Goal: Information Seeking & Learning: Understand process/instructions

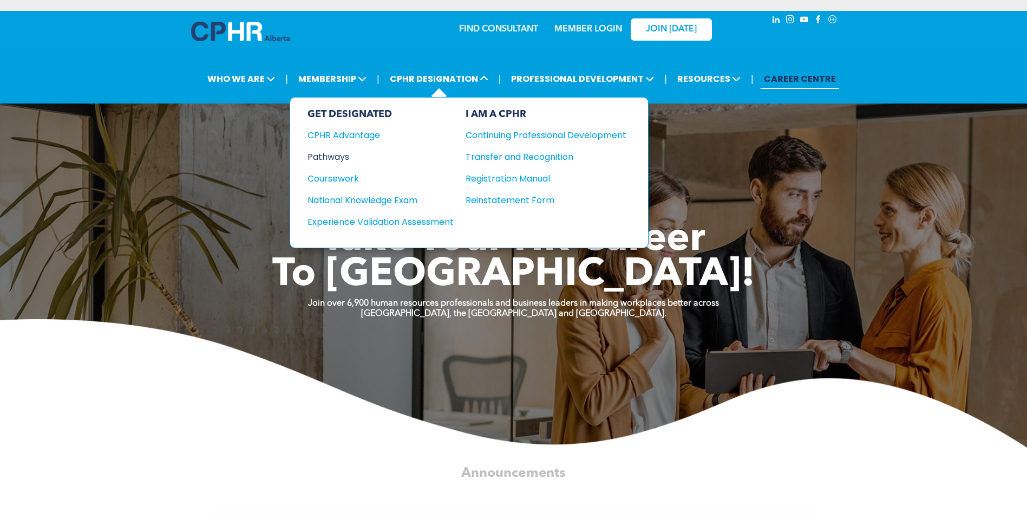
click at [335, 155] on div "Pathways" at bounding box center [374, 157] width 132 height 14
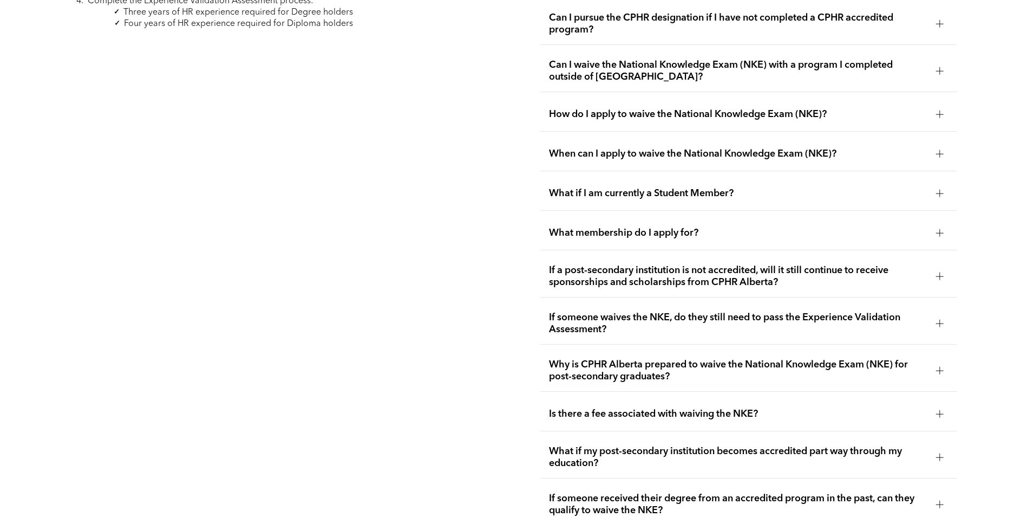
scroll to position [1408, 0]
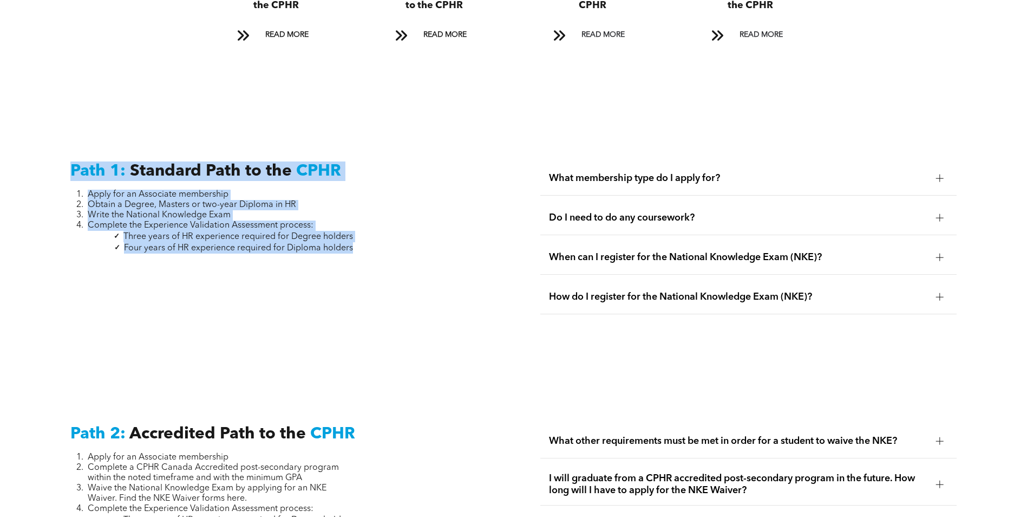
drag, startPoint x: 72, startPoint y: 152, endPoint x: 356, endPoint y: 239, distance: 297.5
click at [356, 239] on div "Path 1: Standard Path to the CPHR Apply for an Associate membership Obtain a De…" at bounding box center [279, 243] width 434 height 180
drag, startPoint x: 356, startPoint y: 239, endPoint x: 255, endPoint y: 158, distance: 129.8
copy div "Path 1: Standard Path to the CPHR Apply for an Associate membership Obtain a De…"
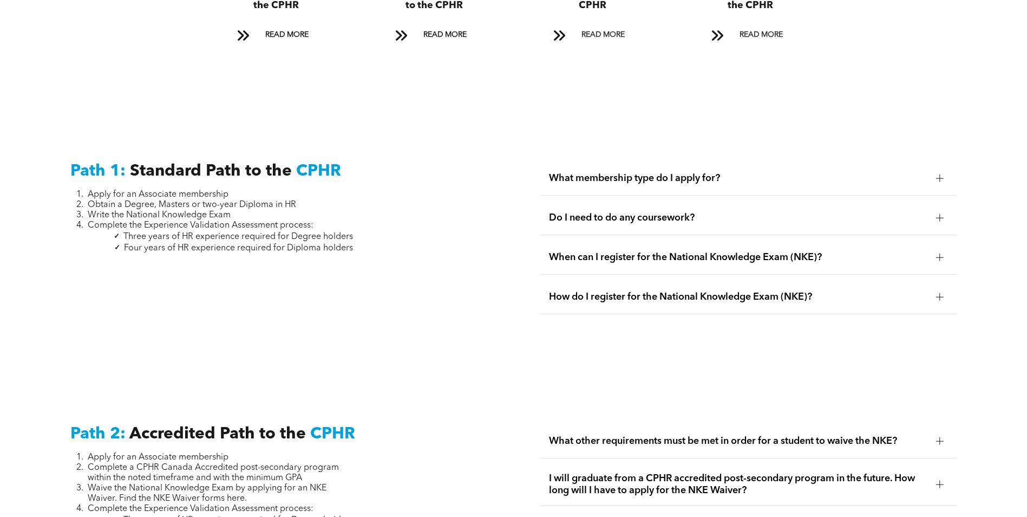
click at [145, 322] on div "Path 1: Standard Path to the CPHR Apply for an Associate membership Obtain a De…" at bounding box center [513, 243] width 1027 height 263
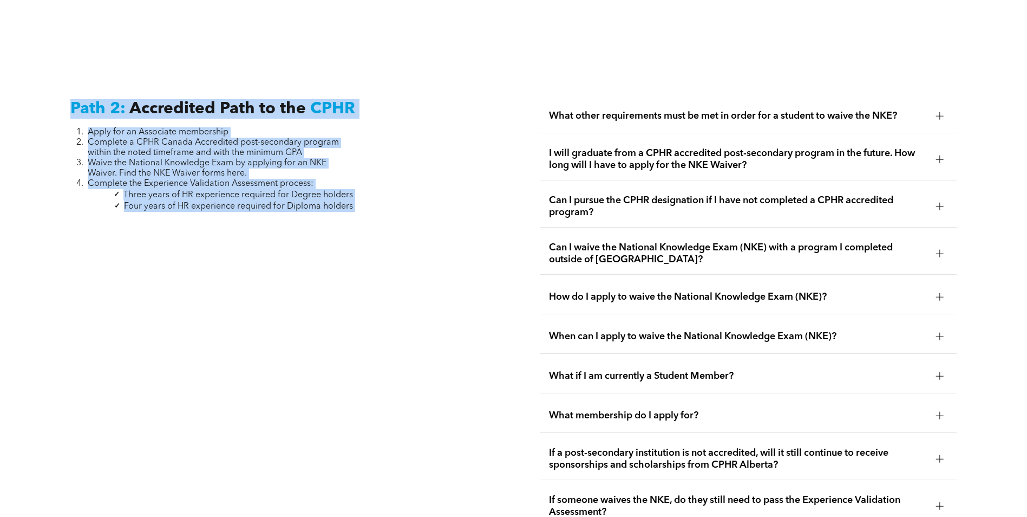
drag, startPoint x: 71, startPoint y: 94, endPoint x: 370, endPoint y: 198, distance: 316.5
drag, startPoint x: 370, startPoint y: 198, endPoint x: 218, endPoint y: 123, distance: 169.5
copy div "Path 2: Accredited Path to the CPHR Apply for an Associate membership Complete …"
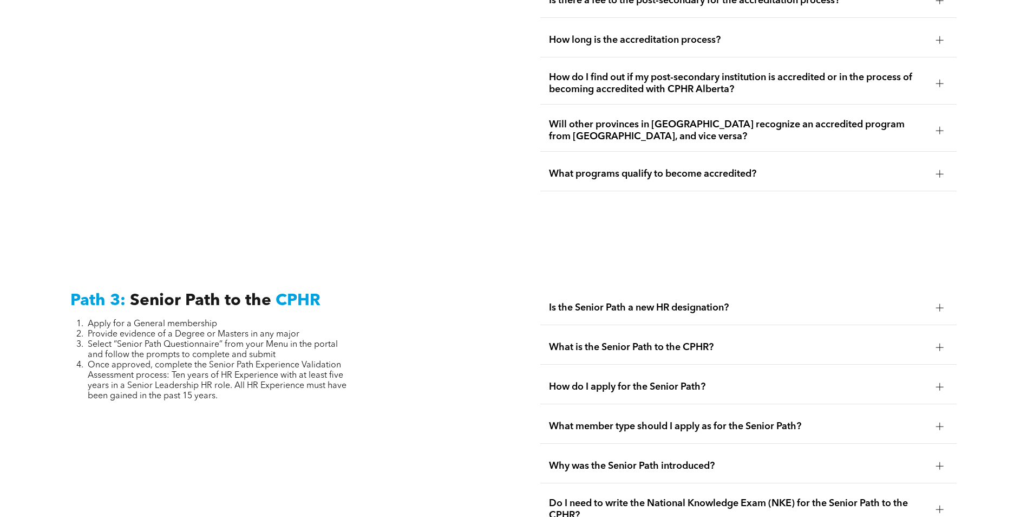
scroll to position [2707, 0]
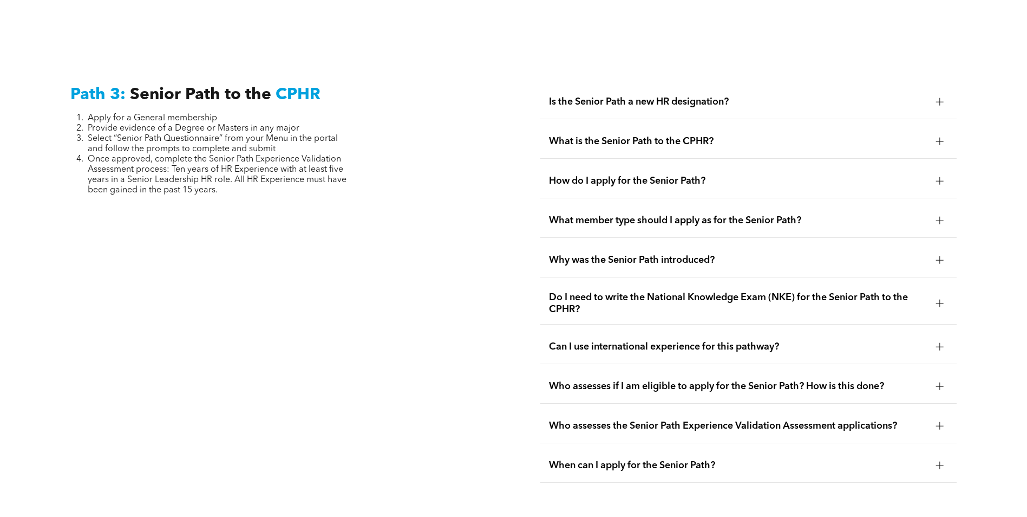
drag, startPoint x: 72, startPoint y: 70, endPoint x: 328, endPoint y: 171, distance: 274.5
click at [328, 171] on div "Path 3: Senior Path to the CPHR Apply for a General membership Provide evidence…" at bounding box center [279, 283] width 434 height 415
drag, startPoint x: 328, startPoint y: 171, endPoint x: 272, endPoint y: 134, distance: 66.4
copy div "Path 3: Senior Path to the CPHR Apply for a General membership Provide evidence…"
click at [267, 267] on div "Path 3: Senior Path to the CPHR Apply for a General membership Provide evidence…" at bounding box center [279, 283] width 434 height 415
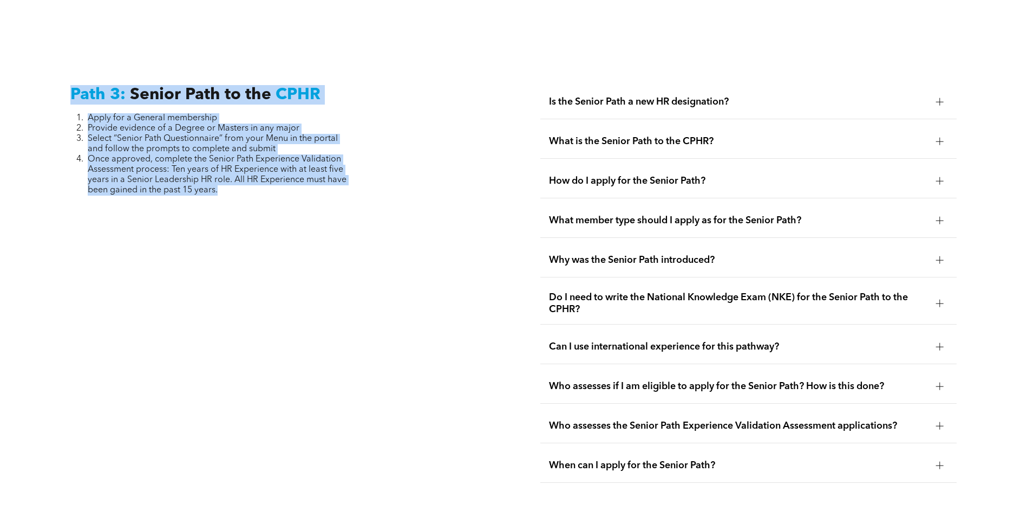
drag, startPoint x: 71, startPoint y: 69, endPoint x: 219, endPoint y: 167, distance: 177.1
click at [219, 167] on div "Path 3: Senior Path to the CPHR Apply for a General membership Provide evidence…" at bounding box center [279, 283] width 434 height 415
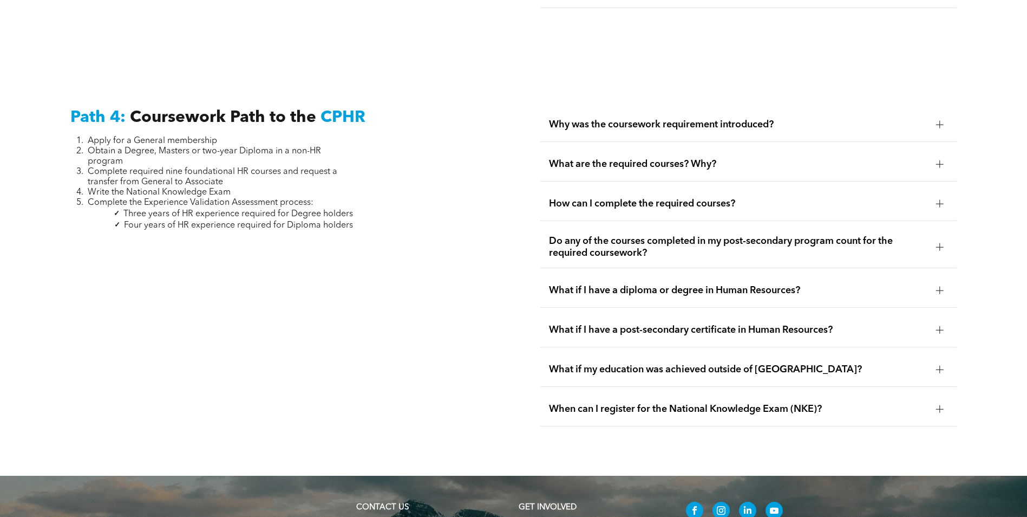
scroll to position [3195, 0]
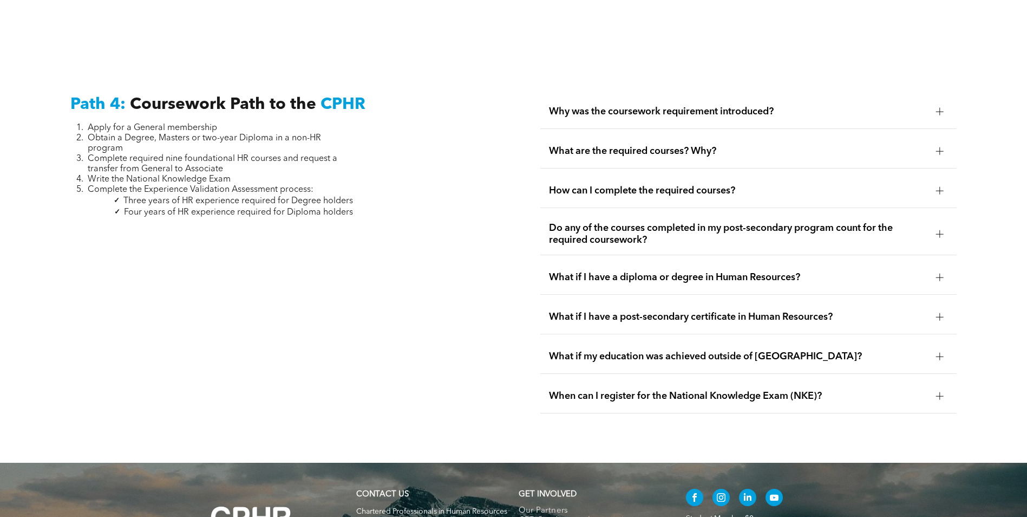
drag, startPoint x: 78, startPoint y: 52, endPoint x: 73, endPoint y: 64, distance: 13.6
click at [78, 53] on div "Path 4: Coursework Path to the CPHR Apply for a General membership Obtain a Deg…" at bounding box center [513, 254] width 1027 height 418
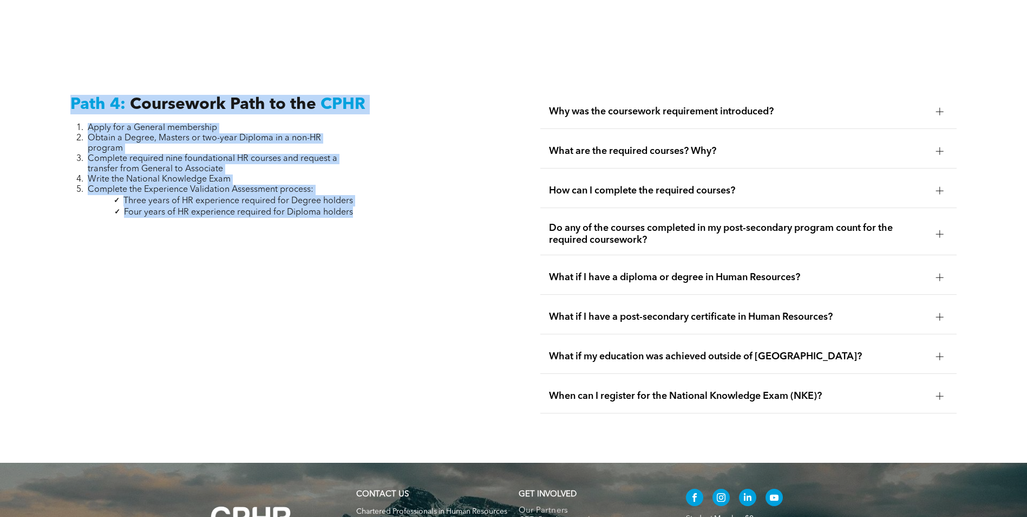
drag, startPoint x: 71, startPoint y: 77, endPoint x: 356, endPoint y: 184, distance: 304.8
click at [356, 184] on div "Path 4: Coursework Path to the CPHR Apply for a General membership Obtain a Deg…" at bounding box center [279, 254] width 434 height 336
copy div "Path 4: Coursework Path to the CPHR Apply for a General membership Obtain a Deg…"
click at [226, 256] on div "Path 4: Coursework Path to the CPHR Apply for a General membership Obtain a Deg…" at bounding box center [279, 254] width 434 height 336
